Goal: Complete application form

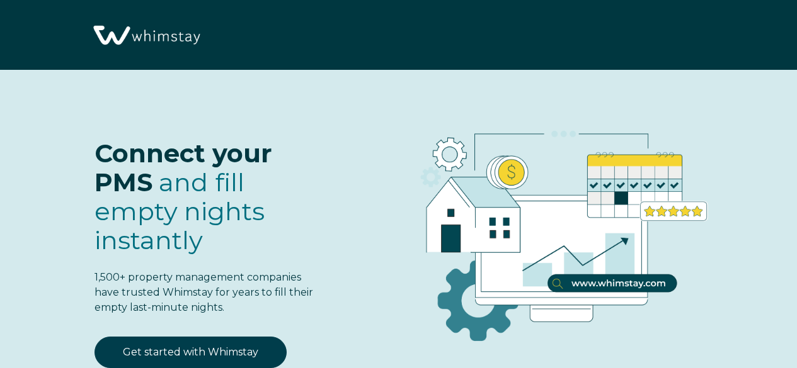
scroll to position [67, 0]
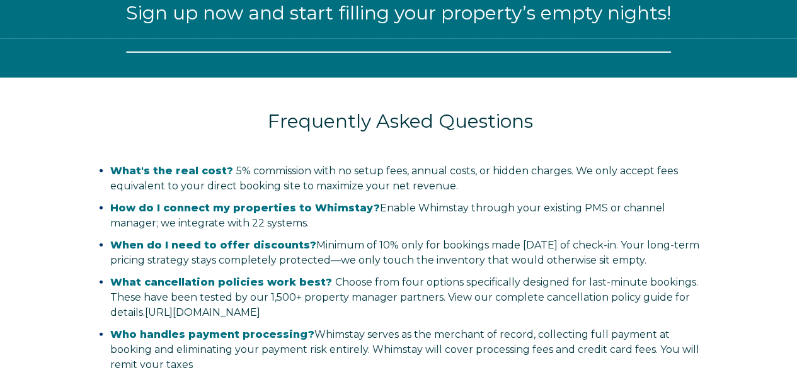
select select "US"
select select "Standard"
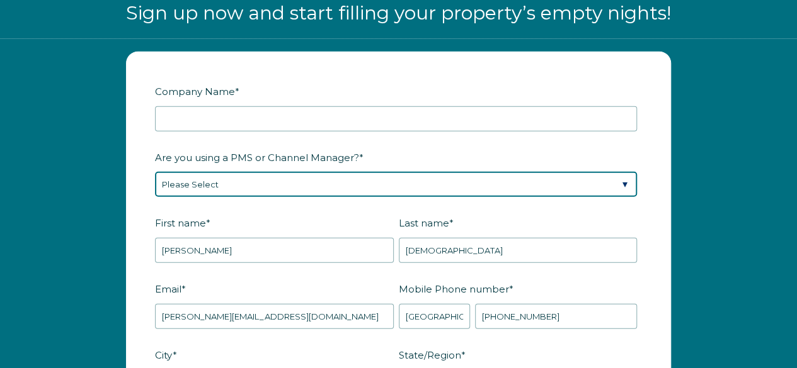
click at [305, 178] on select "Please Select Barefoot BookingPal Boost Brightside CiiRUS Escapia Guesty Hostaw…" at bounding box center [396, 184] width 482 height 25
